Goal: Task Accomplishment & Management: Manage account settings

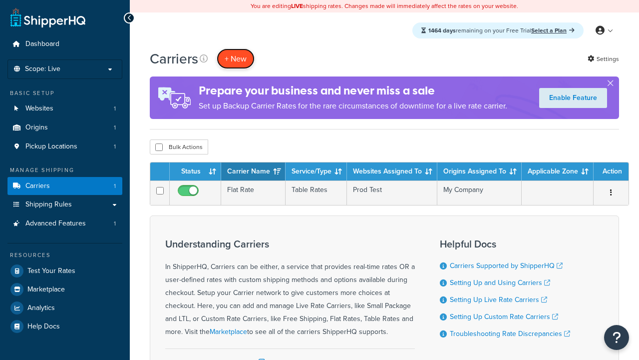
click at [236, 58] on button "+ New" at bounding box center [236, 58] width 38 height 20
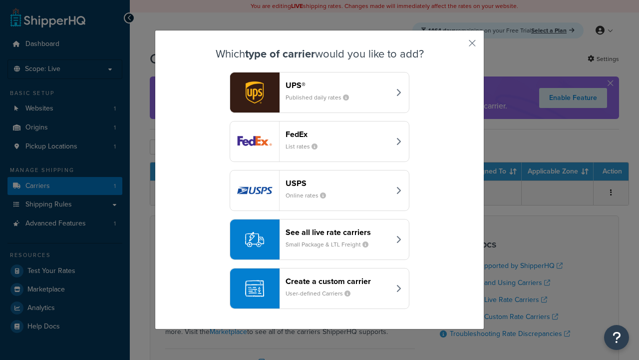
click at [338, 134] on header "FedEx" at bounding box center [338, 133] width 104 height 9
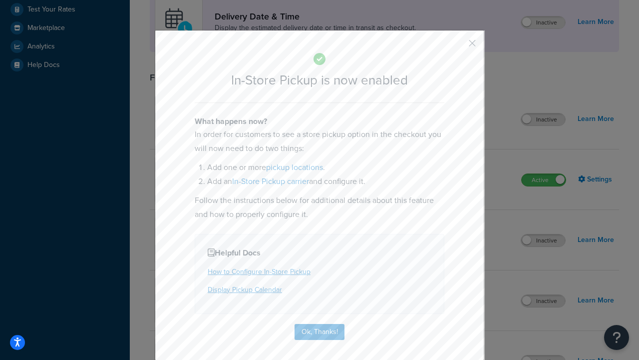
click at [457, 46] on button "button" at bounding box center [457, 46] width 2 height 2
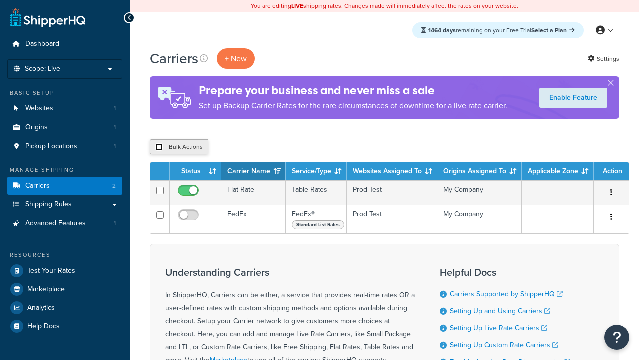
click at [159, 147] on input "checkbox" at bounding box center [158, 146] width 7 height 7
checkbox input "true"
click at [269, 147] on button "Delete" at bounding box center [266, 146] width 34 height 15
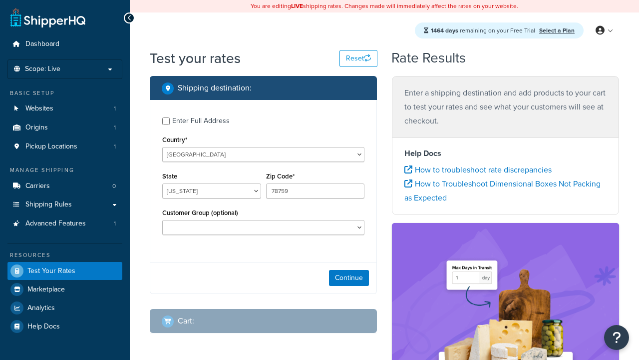
select select "[GEOGRAPHIC_DATA]"
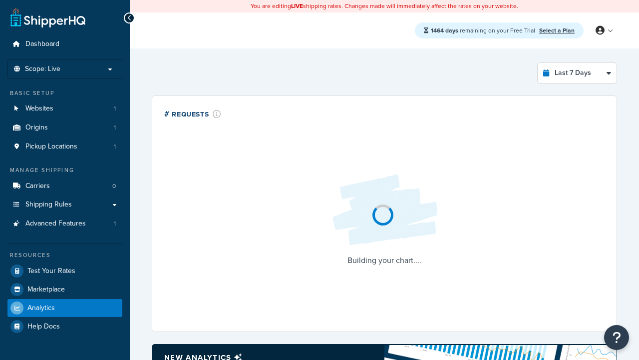
select select "last_7_days"
click at [129, 18] on icon at bounding box center [129, 17] width 4 height 7
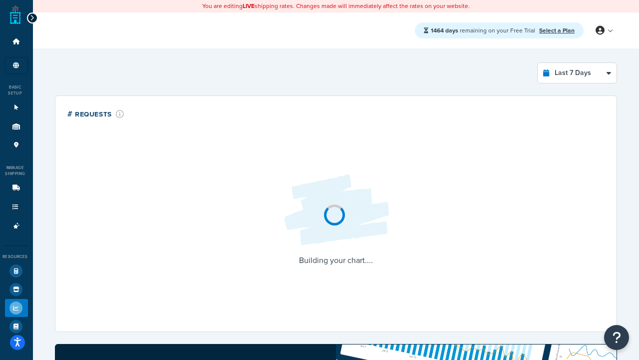
click at [32, 14] on icon at bounding box center [32, 17] width 4 height 7
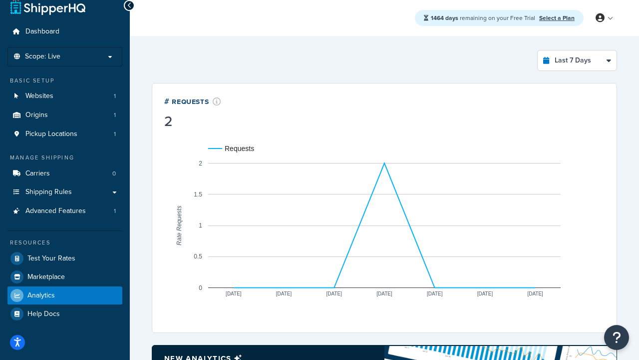
click at [557, 17] on link "Select a Plan" at bounding box center [556, 17] width 35 height 9
